Goal: Task Accomplishment & Management: Manage account settings

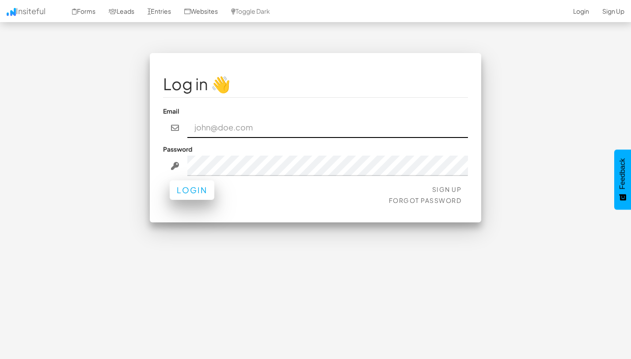
type input "[EMAIL_ADDRESS][DOMAIN_NAME]"
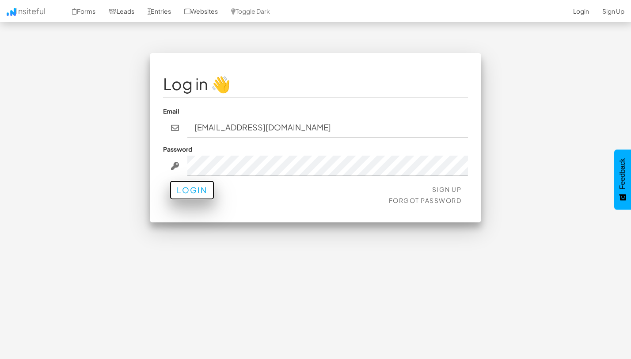
click at [198, 194] on button "Login" at bounding box center [192, 189] width 45 height 19
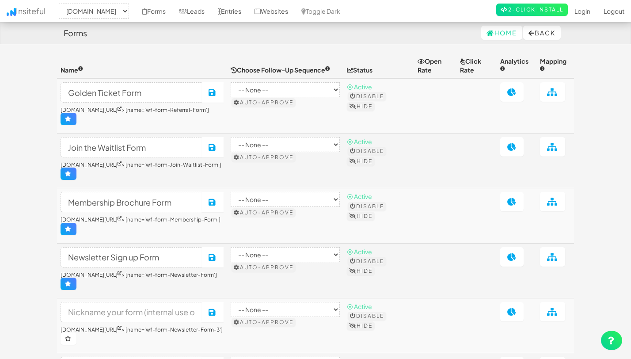
select select "2344"
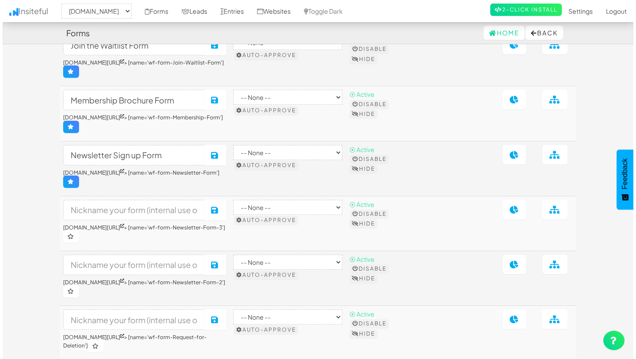
scroll to position [202, 0]
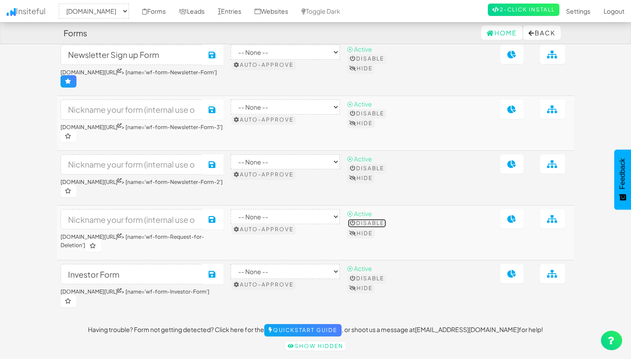
click at [385, 219] on button "Disable" at bounding box center [367, 223] width 38 height 9
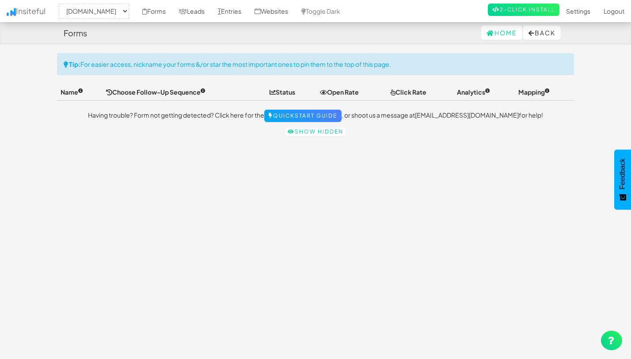
scroll to position [21, 0]
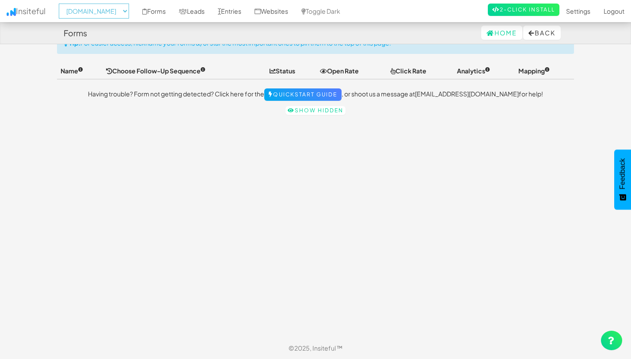
click at [117, 15] on select "-- None -- www.joinopus.org joinopus.org" at bounding box center [94, 11] width 70 height 15
select select "2352"
click at [61, 4] on select "-- None -- www.joinopus.org joinopus.org" at bounding box center [94, 11] width 70 height 15
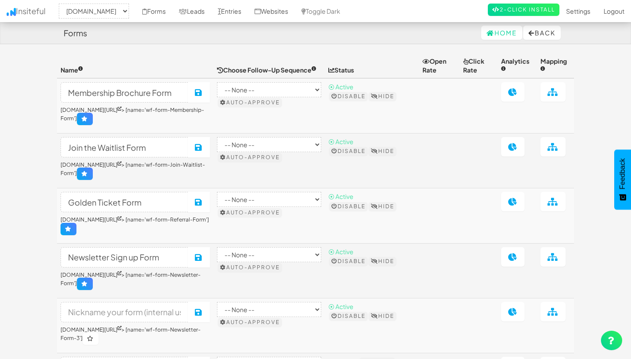
select select "2352"
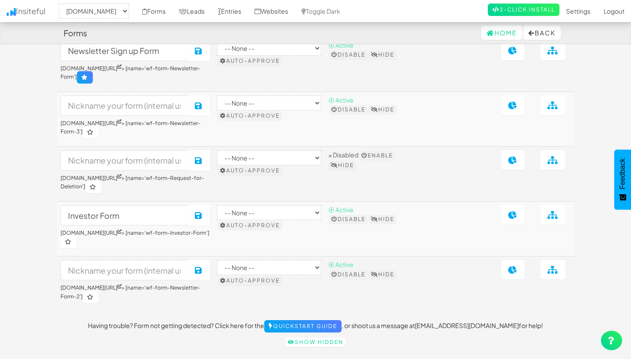
scroll to position [207, 0]
click at [188, 265] on input at bounding box center [125, 269] width 128 height 20
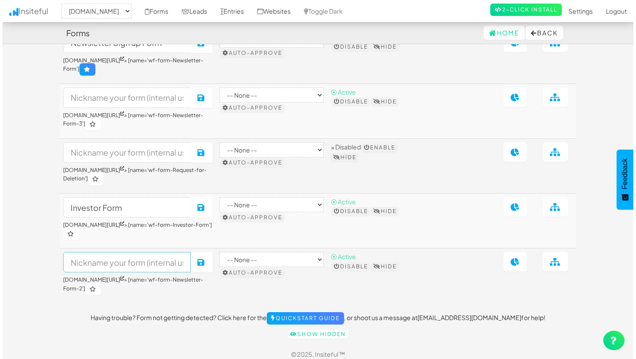
scroll to position [214, 0]
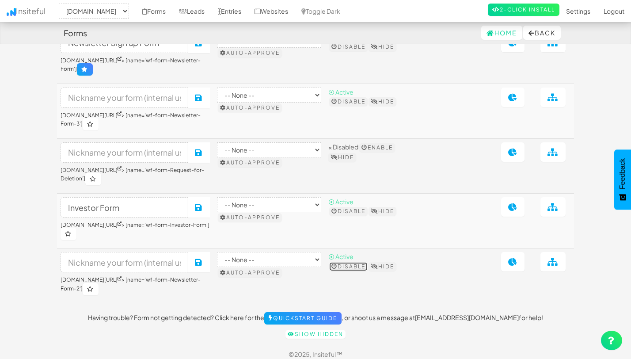
click at [337, 264] on icon at bounding box center [334, 266] width 6 height 5
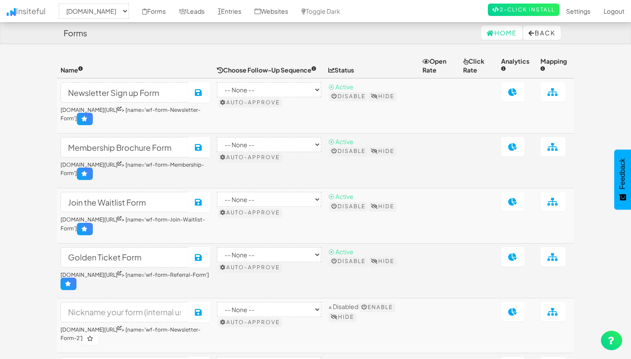
select select "2352"
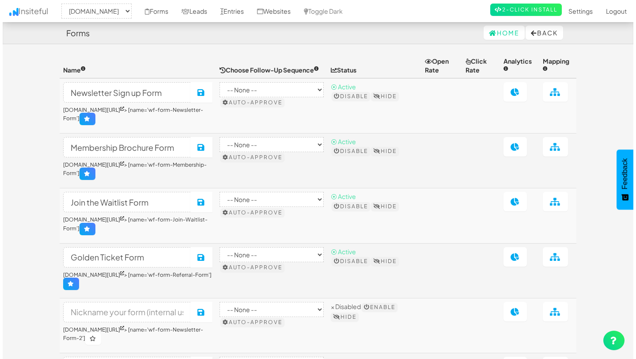
scroll to position [214, 0]
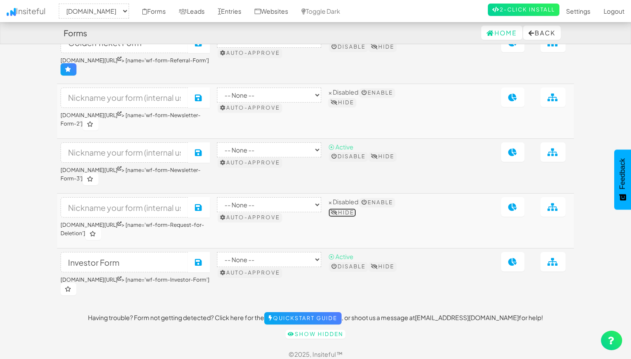
click at [356, 212] on button "Hide" at bounding box center [342, 212] width 28 height 9
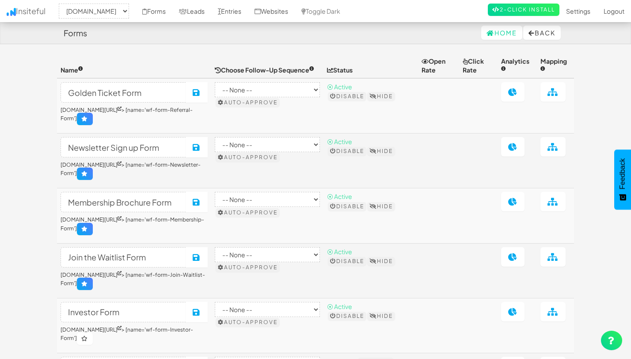
select select "2352"
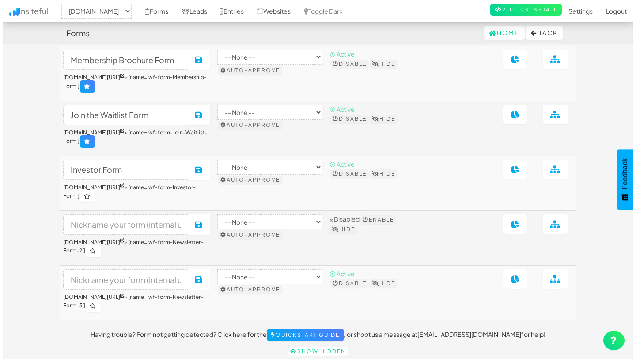
scroll to position [143, 0]
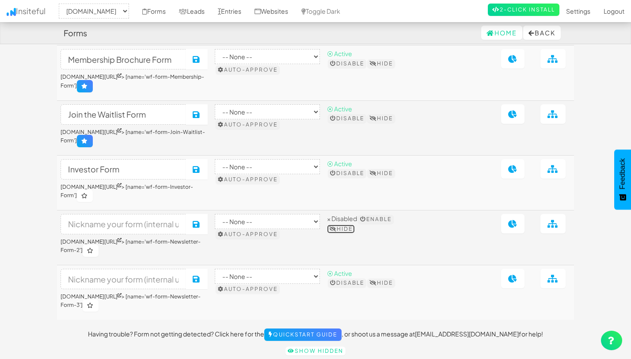
click at [355, 224] on button "Hide" at bounding box center [341, 228] width 28 height 9
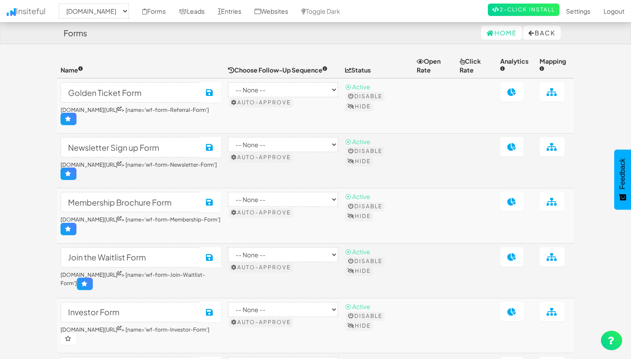
select select "2352"
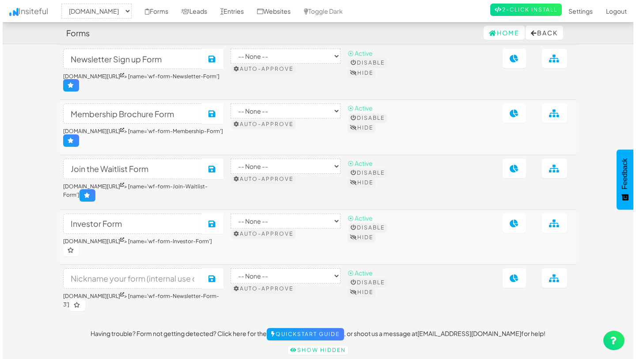
scroll to position [90, 0]
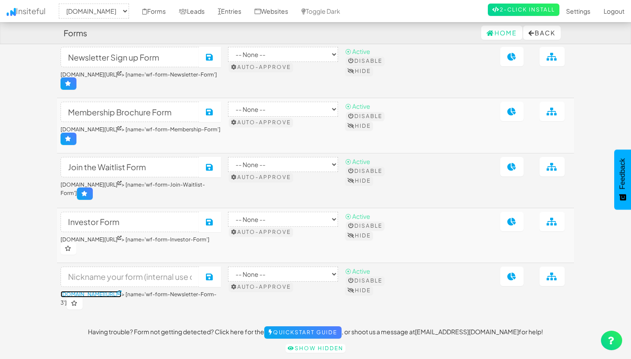
click at [121, 290] on icon at bounding box center [119, 292] width 4 height 4
click at [382, 276] on button "Disable" at bounding box center [365, 280] width 38 height 9
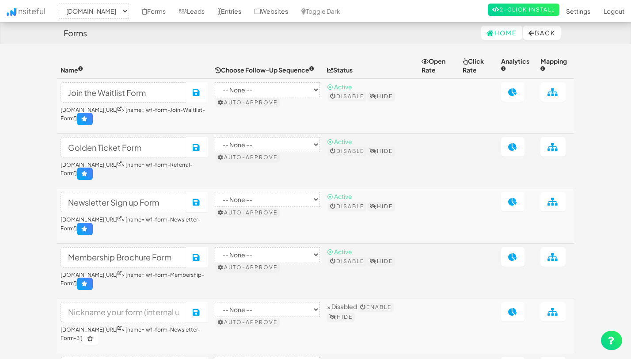
select select "2352"
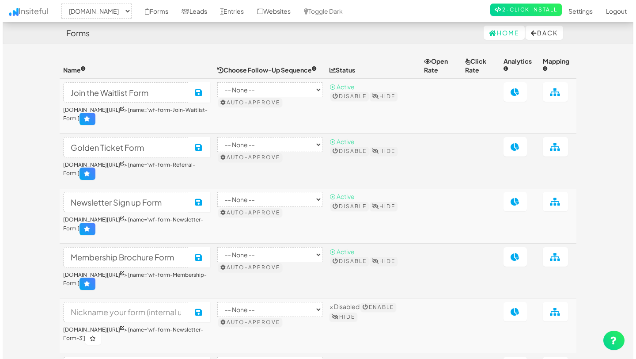
scroll to position [90, 0]
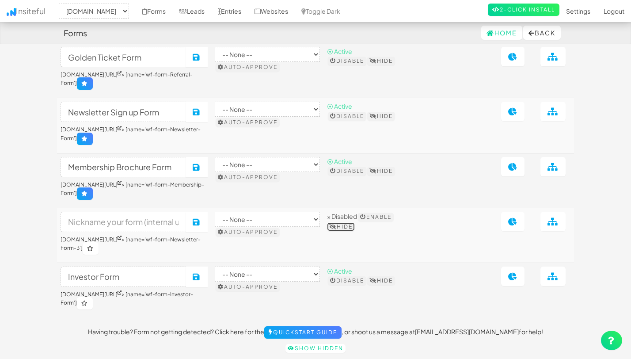
click at [355, 227] on button "Hide" at bounding box center [341, 226] width 28 height 9
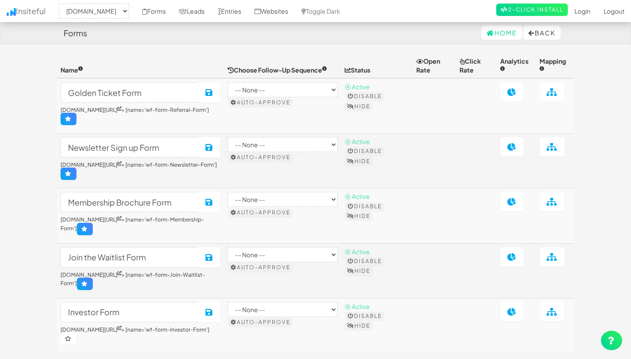
select select "2352"
